Goal: Register for event/course

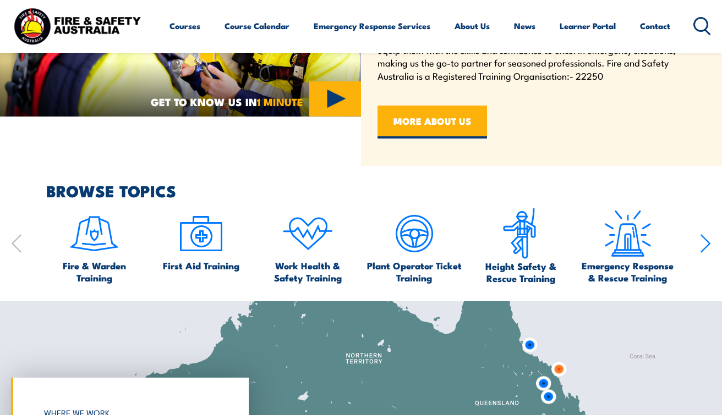
scroll to position [440, 0]
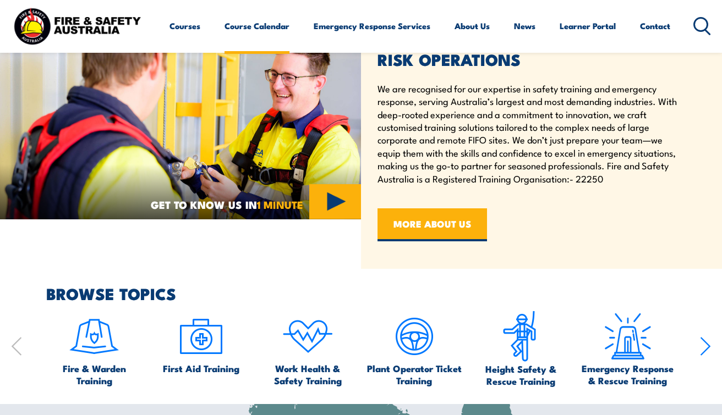
click at [276, 26] on link "Course Calendar" at bounding box center [256, 26] width 65 height 26
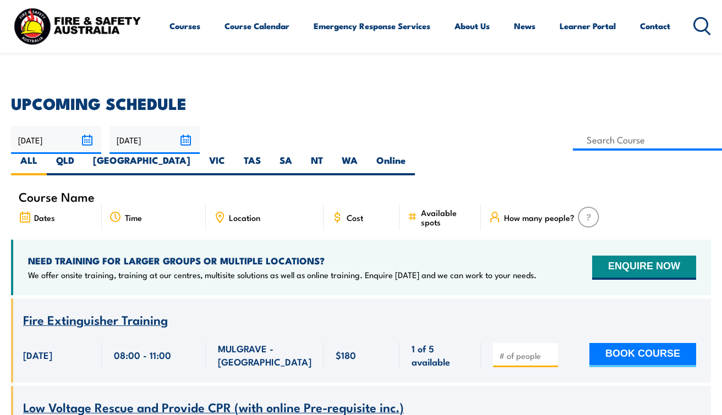
scroll to position [233, 0]
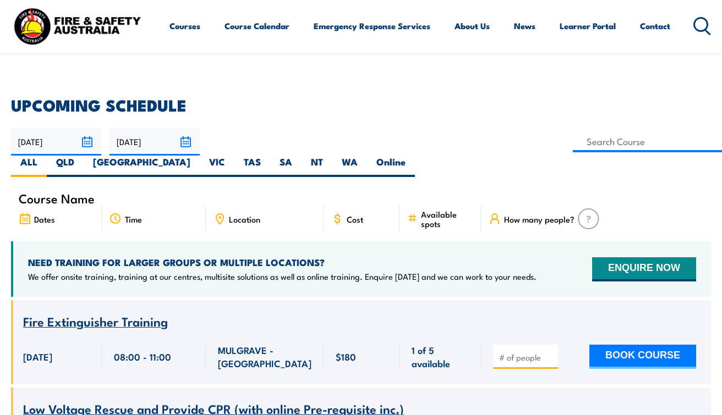
click at [637, 130] on div "11/08/2025 10/10/2025" at bounding box center [361, 153] width 700 height 50
click at [367, 156] on label "WA" at bounding box center [349, 166] width 35 height 21
click at [365, 156] on input "WA" at bounding box center [361, 159] width 7 height 7
radio input "true"
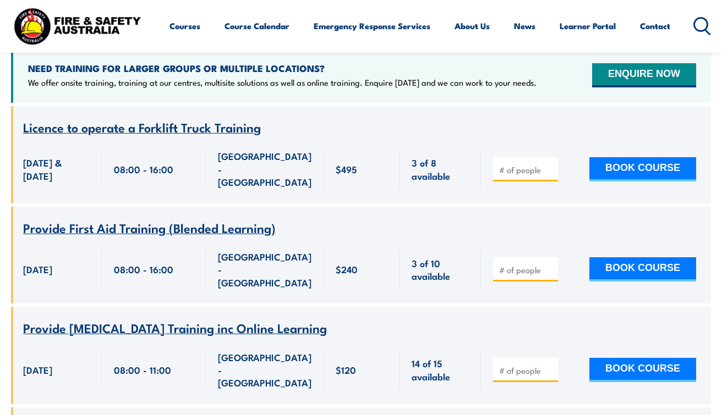
scroll to position [440, 0]
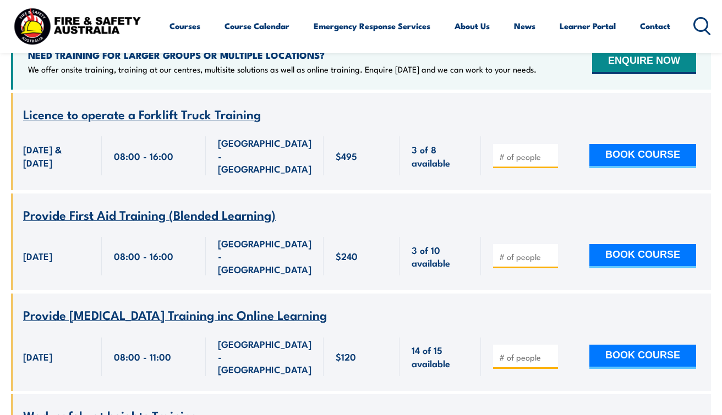
click at [149, 205] on span "Provide First Aid Training (Blended Learning)" at bounding box center [149, 214] width 253 height 19
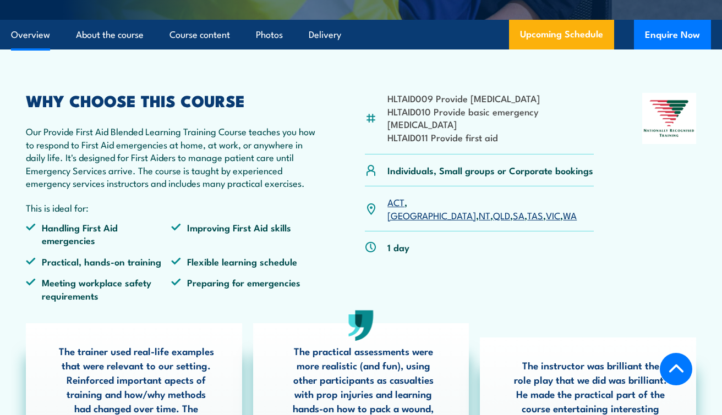
scroll to position [110, 0]
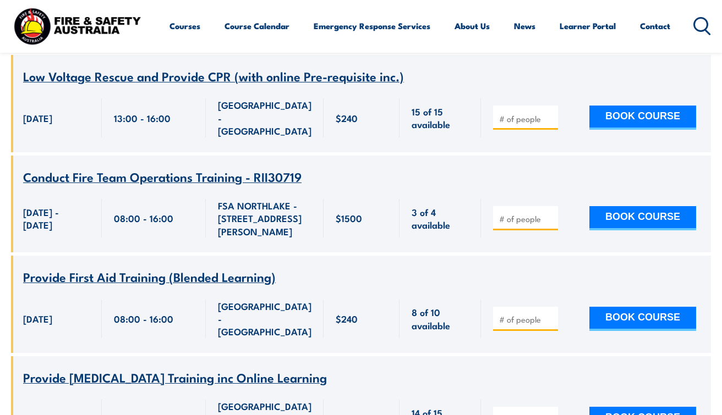
scroll to position [3356, 0]
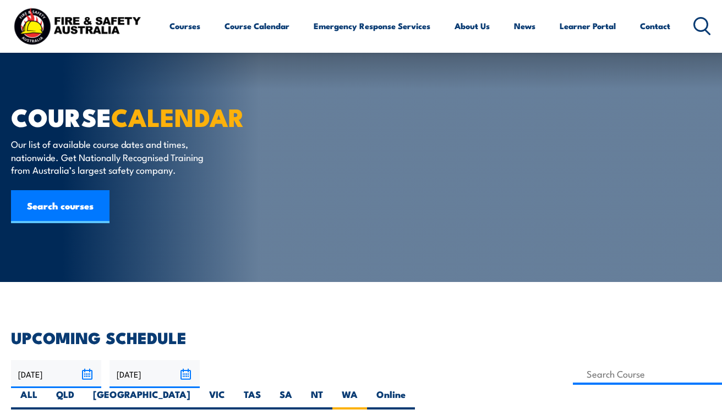
scroll to position [233, 0]
